Goal: Information Seeking & Learning: Understand process/instructions

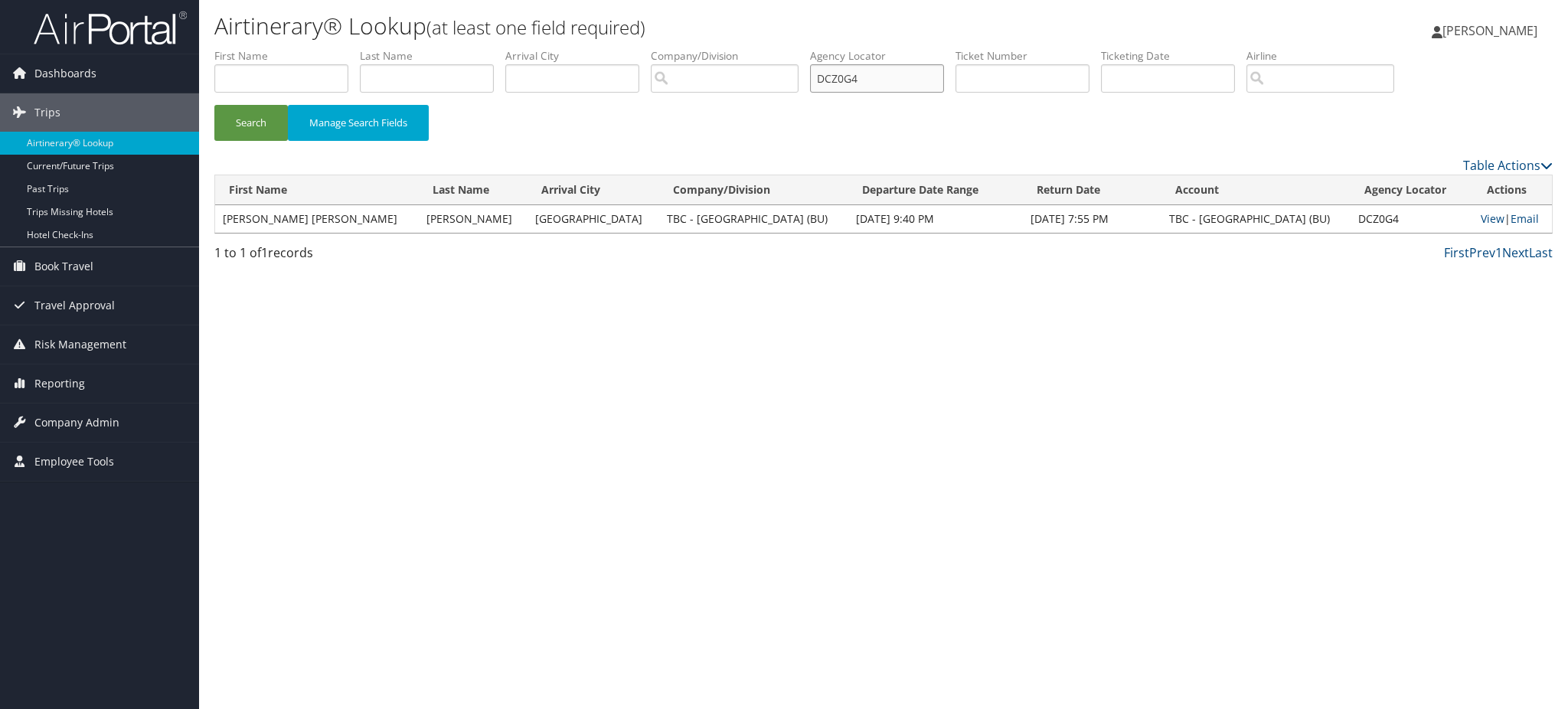
drag, startPoint x: 891, startPoint y: 74, endPoint x: 529, endPoint y: 110, distance: 363.8
click at [574, 48] on ul "First Name Last Name Departure City Arrival City Company/Division Airport/City …" at bounding box center [883, 48] width 1338 height 0
paste input "B0J1P"
type input "DB0J1P"
click at [233, 124] on button "Search" at bounding box center [251, 122] width 73 height 36
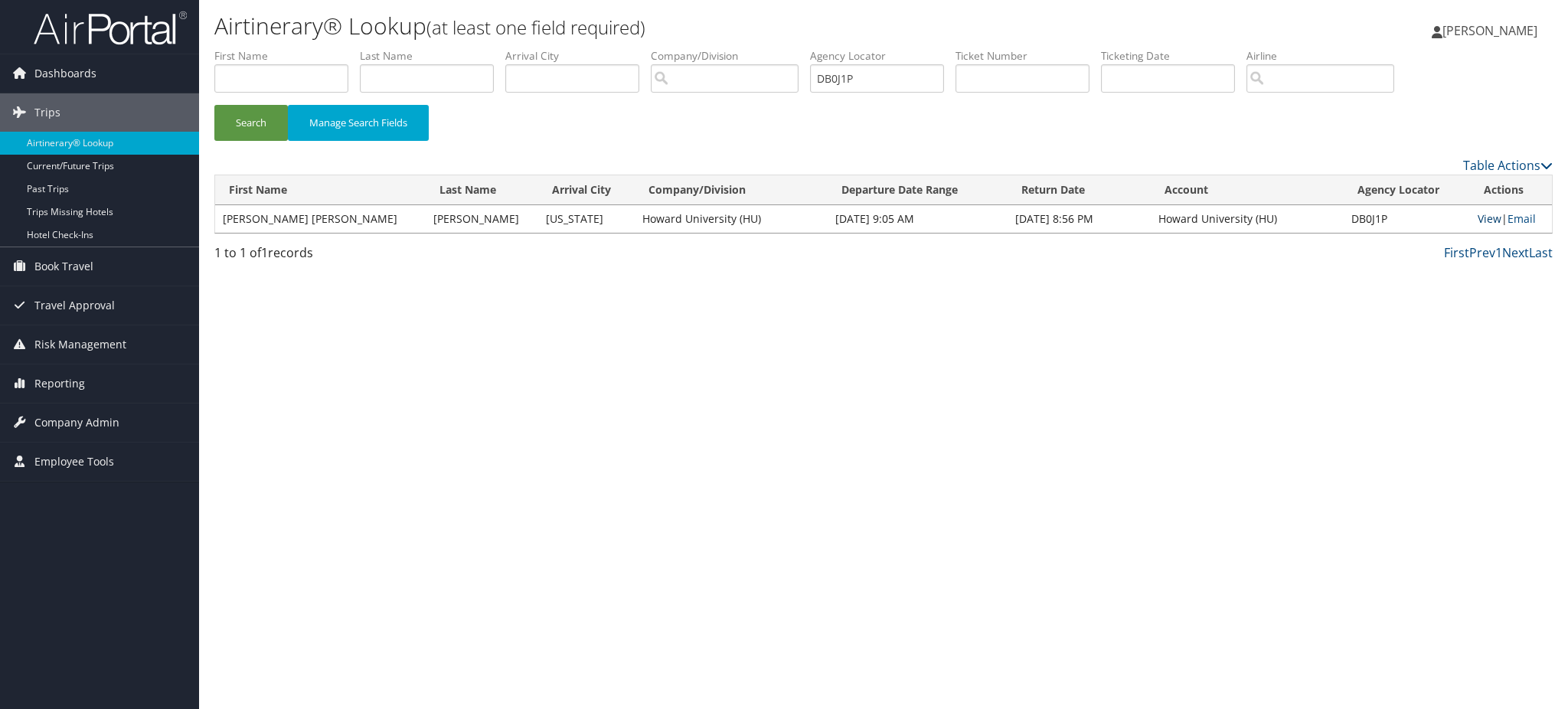
click at [1479, 217] on link "View" at bounding box center [1489, 218] width 24 height 14
click at [131, 31] on img at bounding box center [110, 27] width 153 height 36
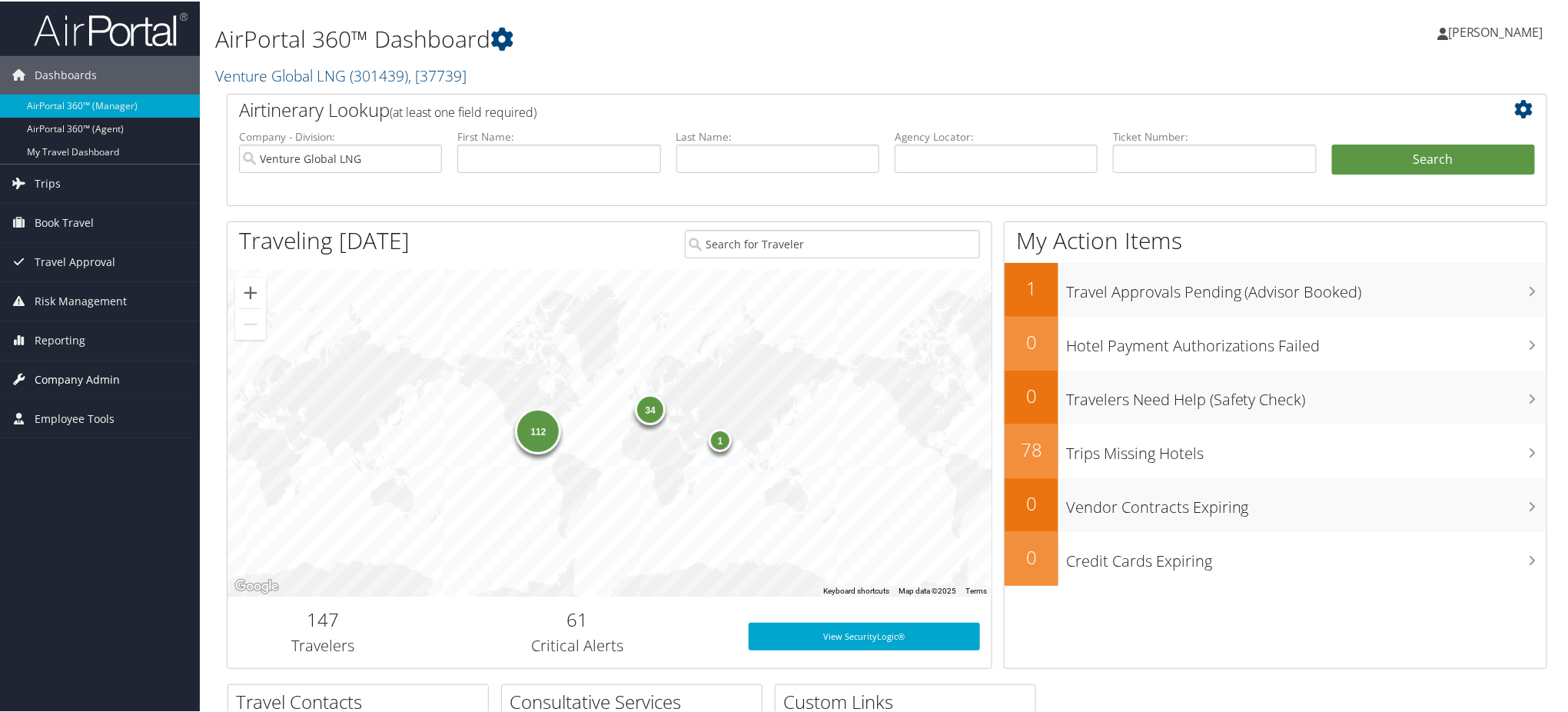
click at [80, 374] on span "Company Admin" at bounding box center [77, 378] width 85 height 39
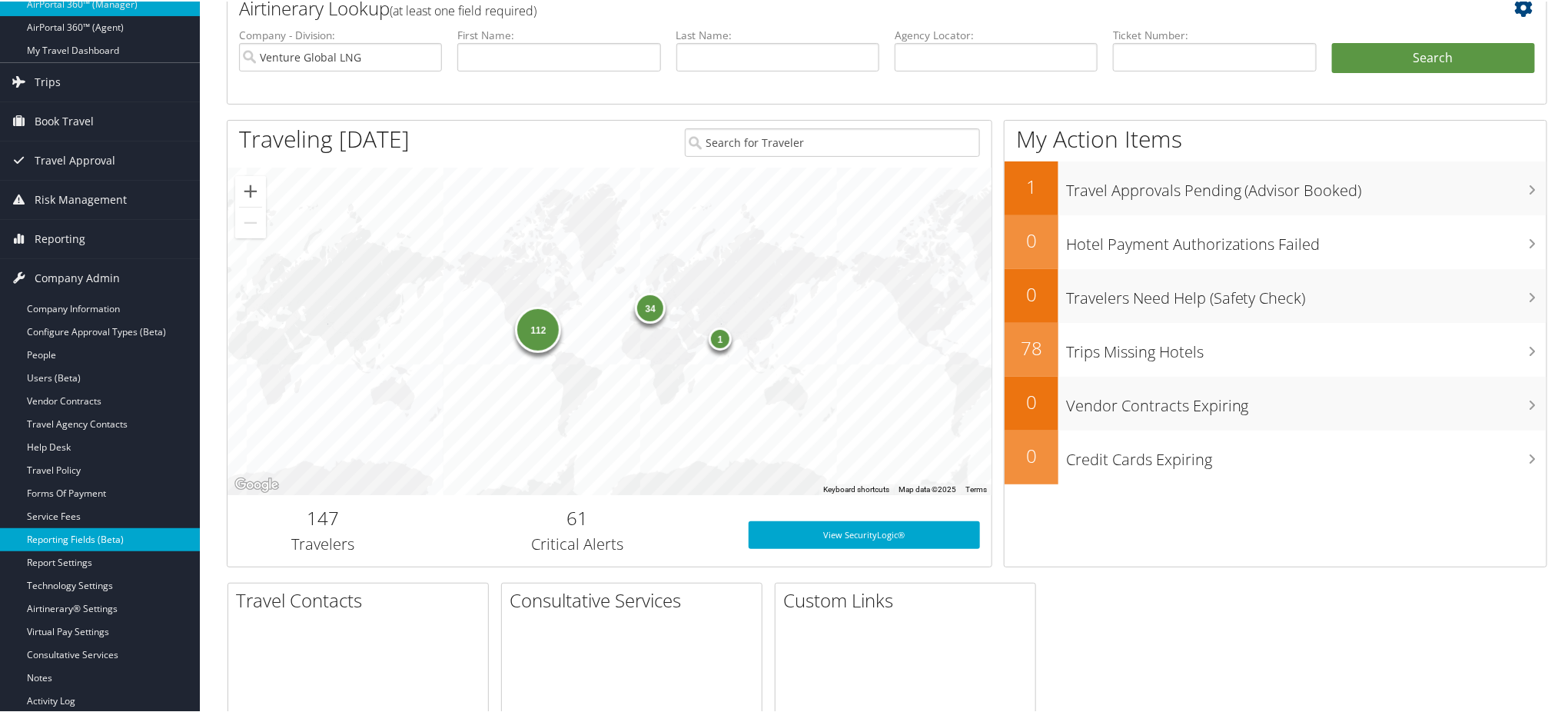
scroll to position [103, 0]
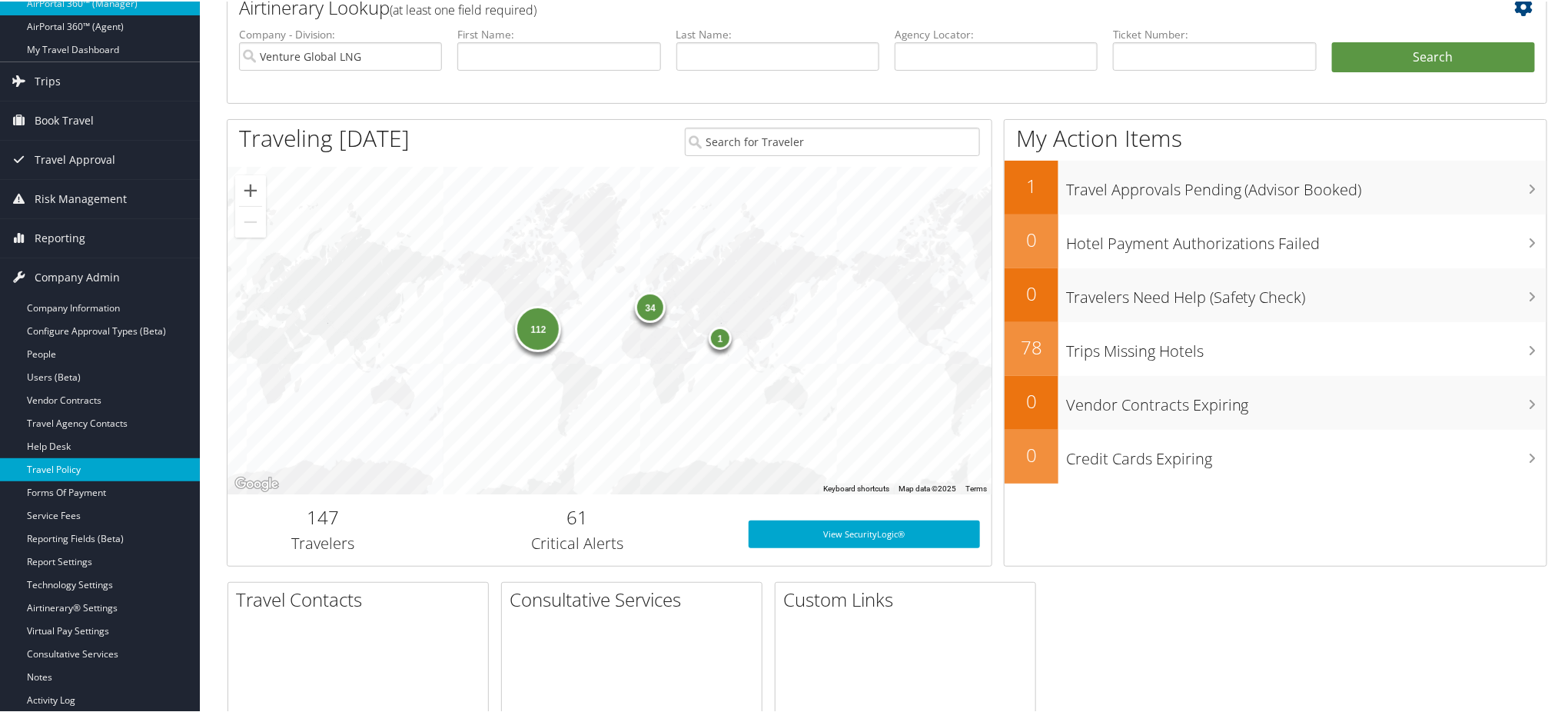
click at [75, 473] on link "Travel Policy" at bounding box center [100, 468] width 200 height 23
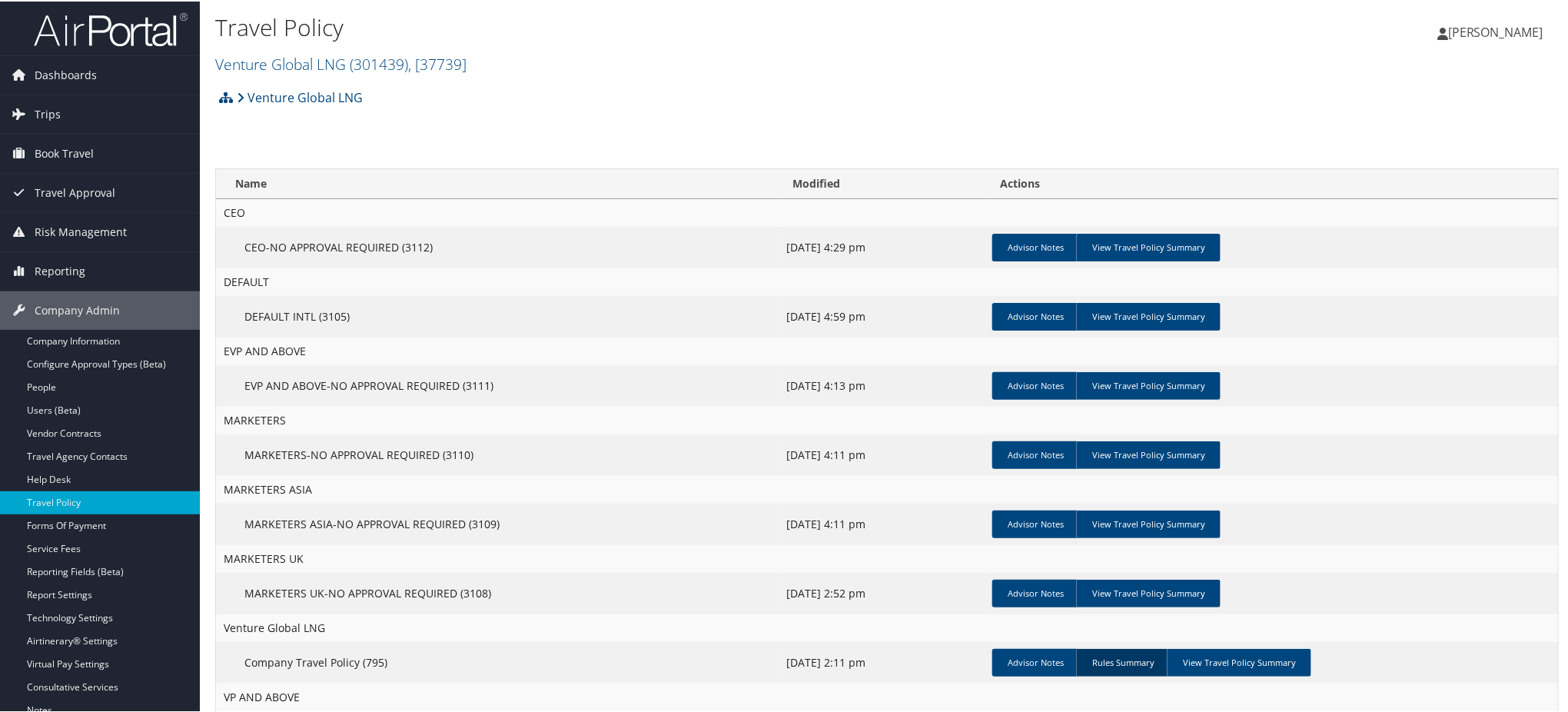
drag, startPoint x: 1213, startPoint y: 660, endPoint x: 1149, endPoint y: 660, distance: 64.0
click at [1211, 661] on link "View Travel Policy Summary" at bounding box center [1239, 661] width 144 height 28
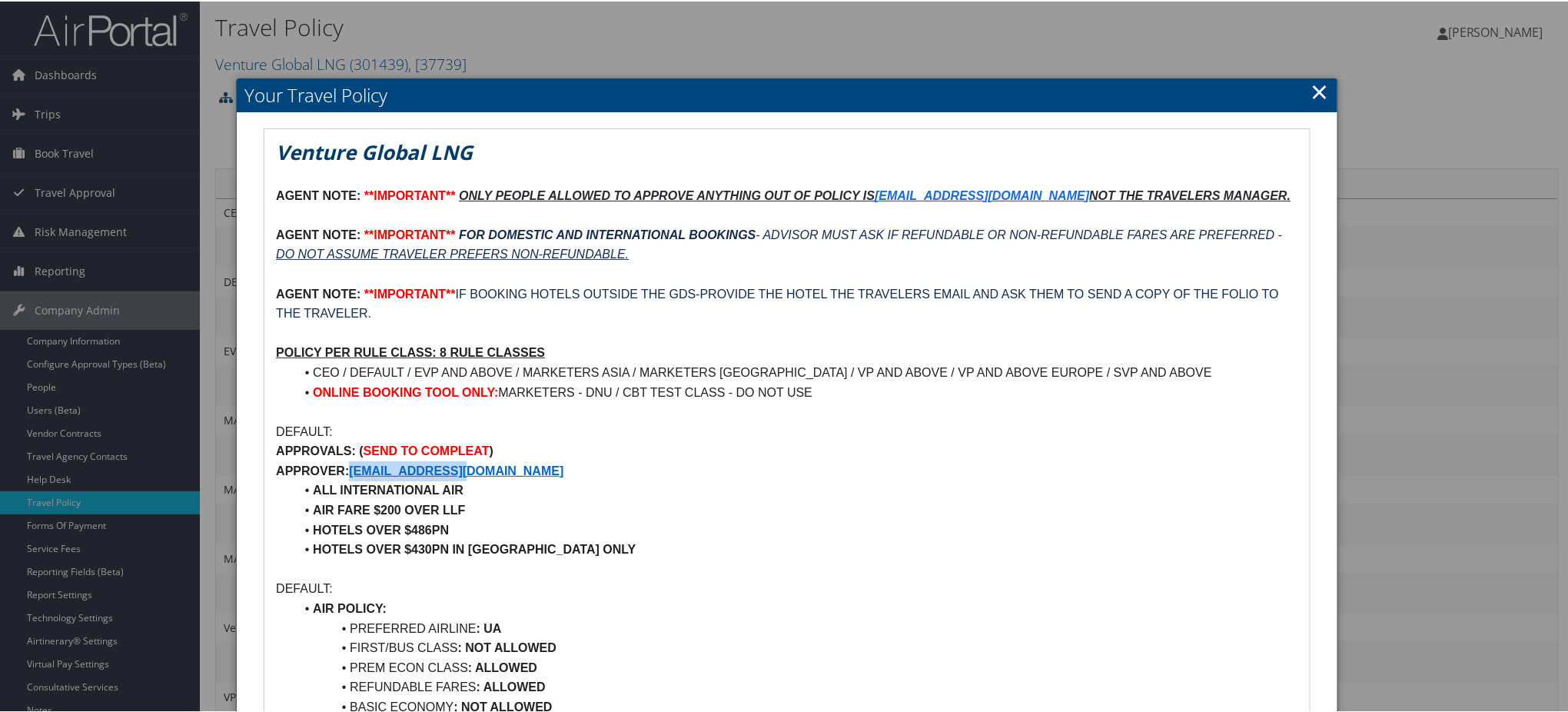
drag, startPoint x: 499, startPoint y: 469, endPoint x: 354, endPoint y: 467, distance: 145.0
click at [354, 467] on p "APPROVER: TRAVEL@VGLNG.COM" at bounding box center [787, 469] width 1022 height 20
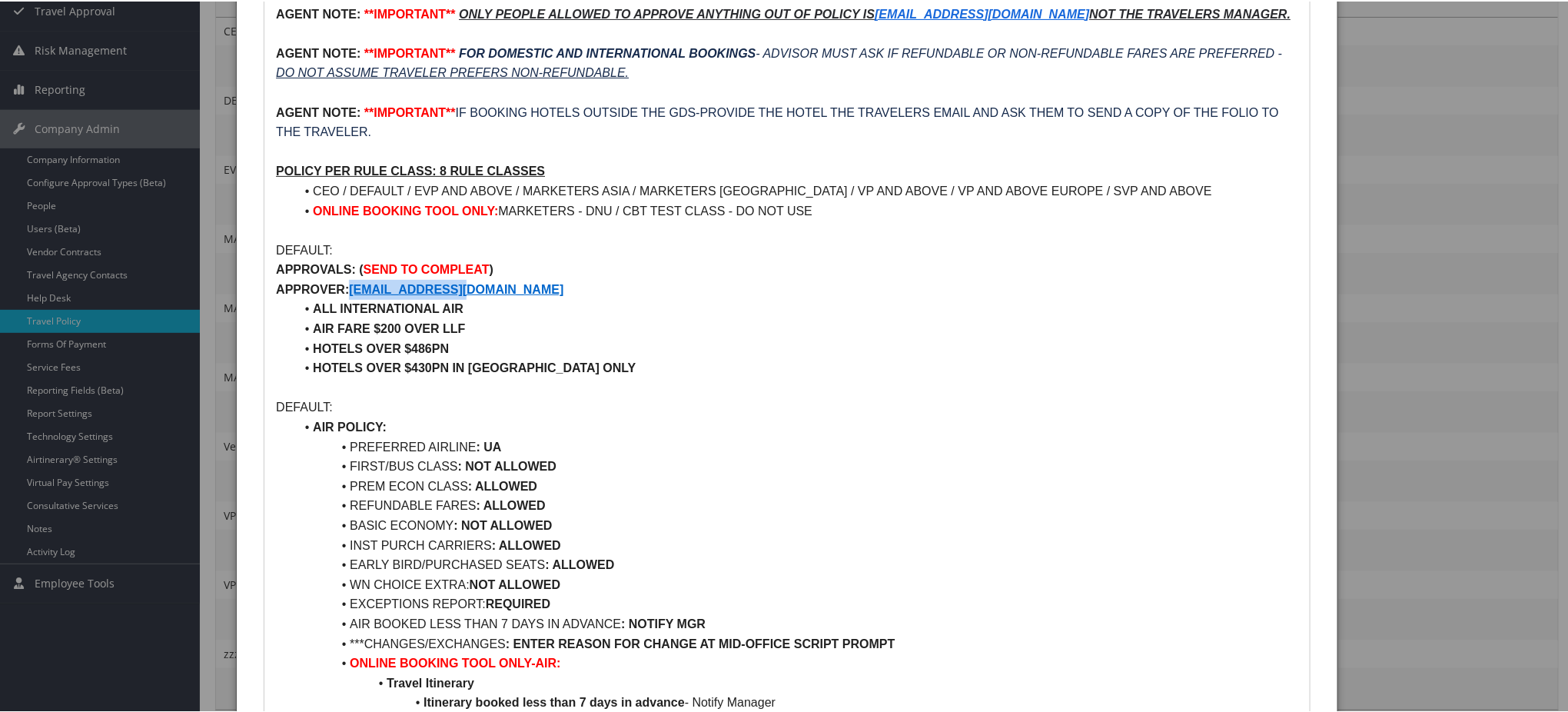
scroll to position [204, 0]
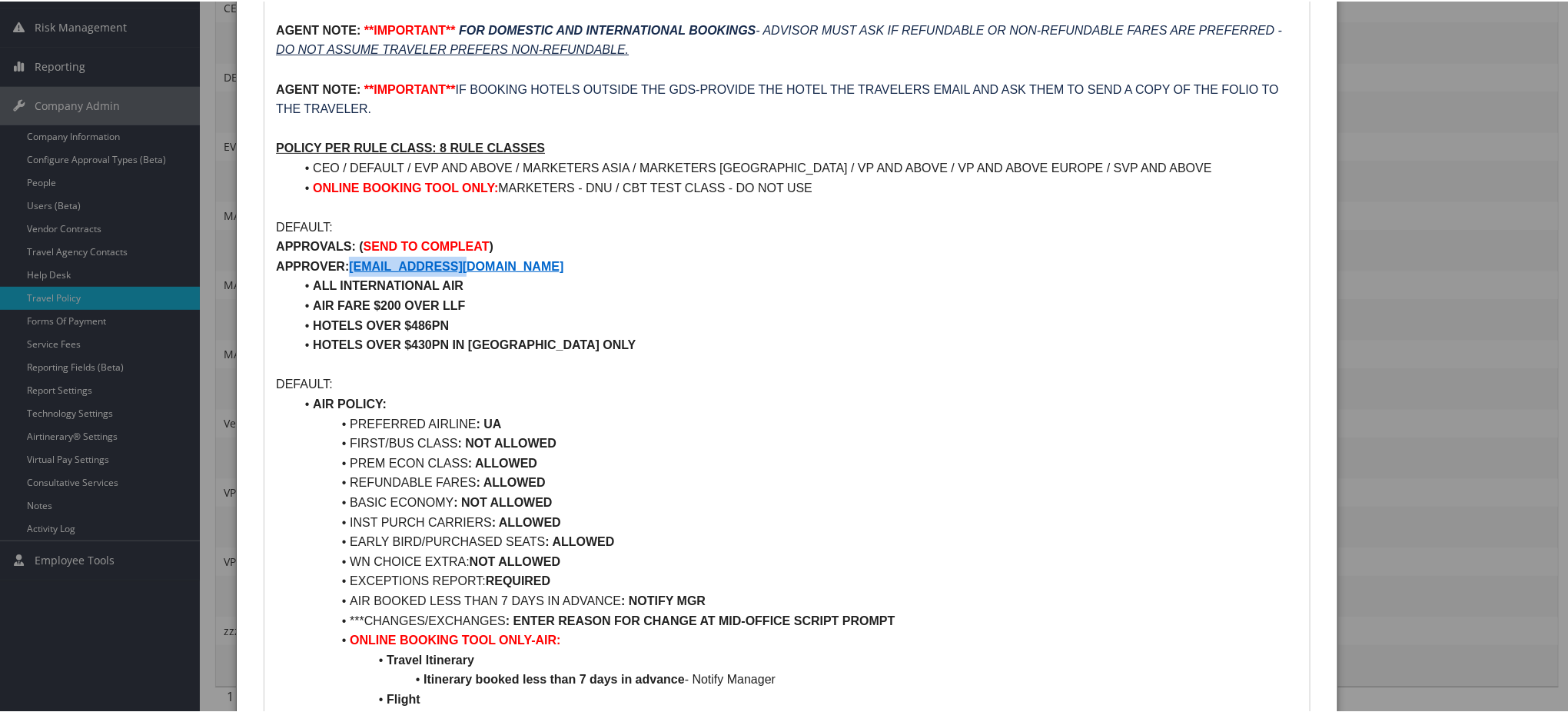
drag, startPoint x: 492, startPoint y: 443, endPoint x: 570, endPoint y: 438, distance: 78.2
click at [557, 438] on strong ": NOT ALLOWED" at bounding box center [507, 442] width 99 height 14
click at [599, 442] on li "FIRST/BUS CLASS : NOT ALLOWED" at bounding box center [796, 441] width 1004 height 20
drag, startPoint x: 563, startPoint y: 438, endPoint x: 464, endPoint y: 435, distance: 99.0
click at [464, 435] on li "FIRST/BUS CLASS : NOT ALLOWED" at bounding box center [796, 441] width 1004 height 20
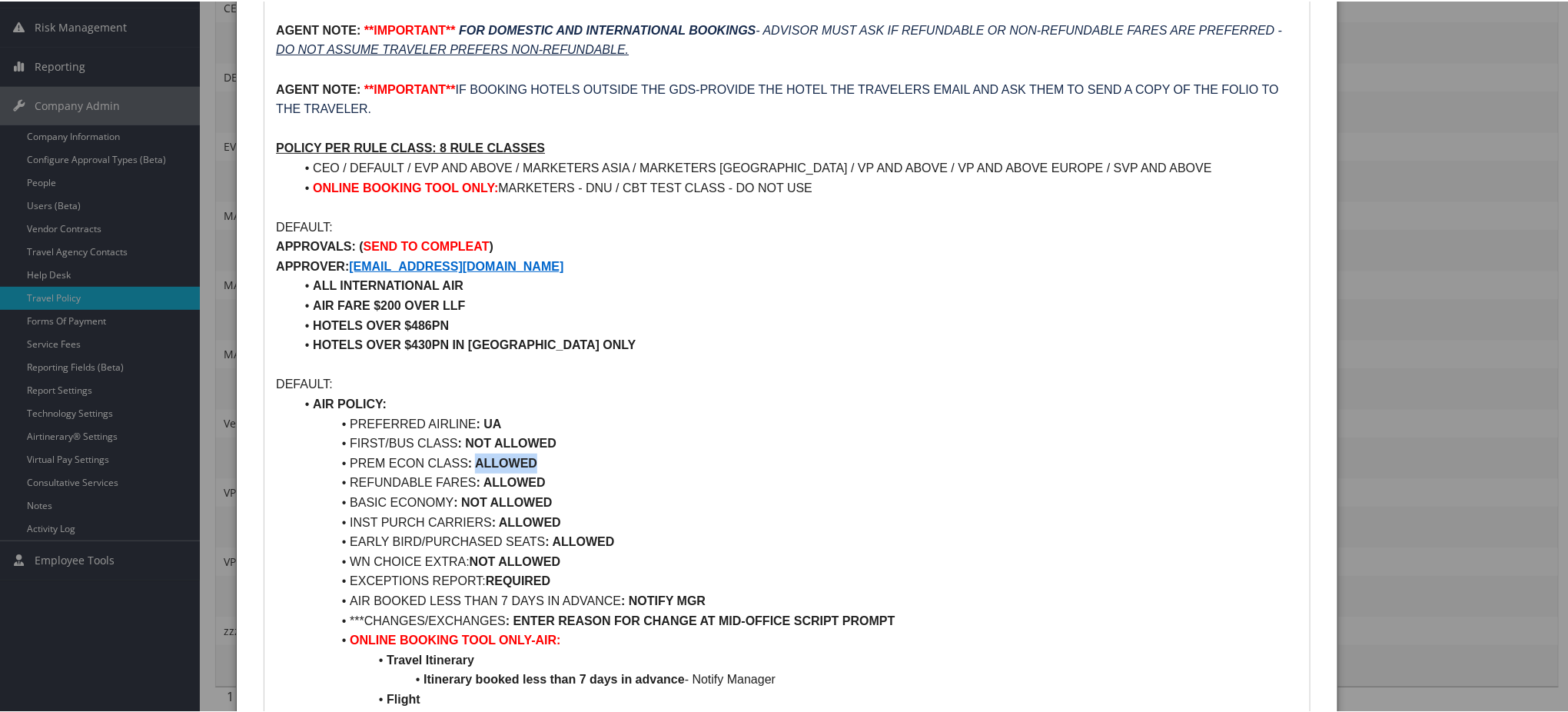
drag, startPoint x: 546, startPoint y: 456, endPoint x: 477, endPoint y: 463, distance: 69.4
click at [477, 463] on li "PREM ECON CLASS : ALLOWED" at bounding box center [796, 461] width 1004 height 20
